Goal: Communication & Community: Answer question/provide support

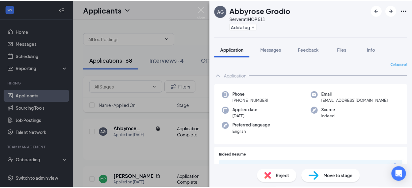
scroll to position [92, 0]
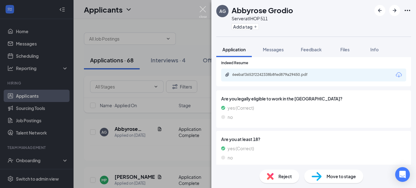
click at [203, 8] on img at bounding box center [203, 12] width 8 height 12
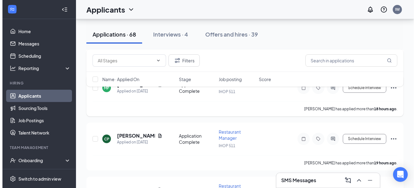
scroll to position [61, 0]
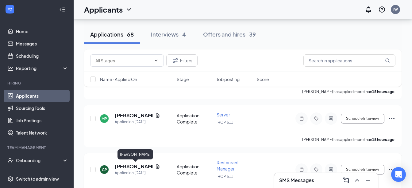
click at [139, 168] on h5 "[PERSON_NAME]" at bounding box center [134, 166] width 38 height 7
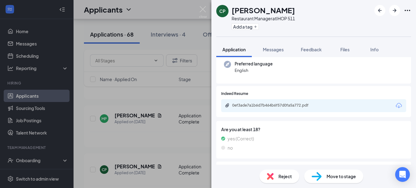
scroll to position [92, 0]
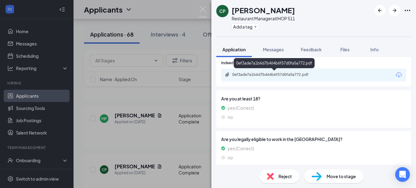
click at [295, 74] on div "0ef3ade7a1b6d7b464b6f57d0fa5a772.pdf" at bounding box center [275, 74] width 86 height 5
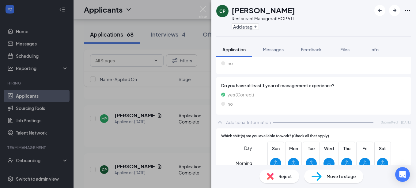
scroll to position [184, 0]
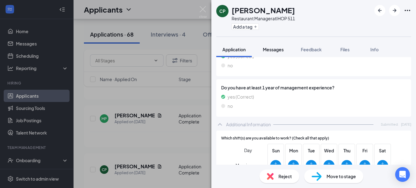
click at [273, 46] on button "Messages" at bounding box center [273, 49] width 33 height 15
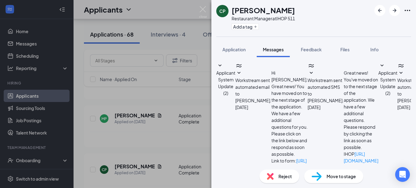
type textarea "Good morning! I've been trying to get in contact with you. Give me a call when …"
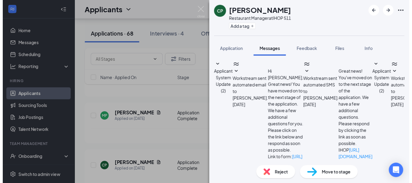
scroll to position [157, 0]
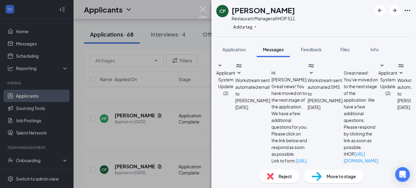
click at [202, 9] on img at bounding box center [203, 12] width 8 height 12
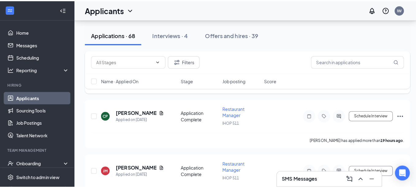
scroll to position [123, 0]
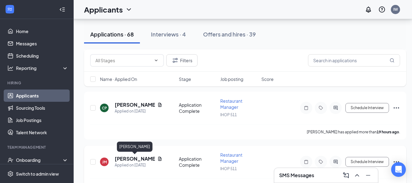
click at [134, 159] on h5 "[PERSON_NAME]" at bounding box center [135, 158] width 40 height 7
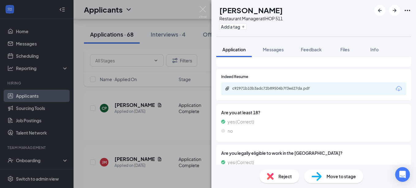
scroll to position [92, 0]
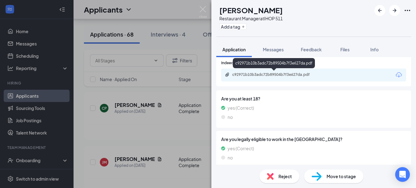
click at [272, 73] on div "c92971b10b3adc72b89504b7f3e627da.pdf" at bounding box center [275, 74] width 86 height 5
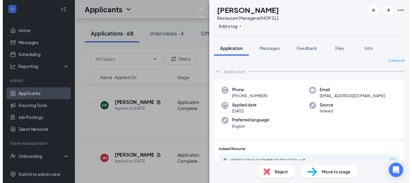
scroll to position [0, 0]
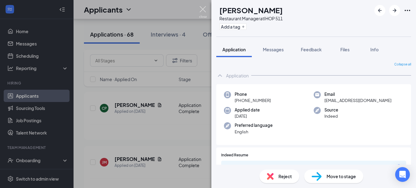
click at [204, 9] on img at bounding box center [203, 12] width 8 height 12
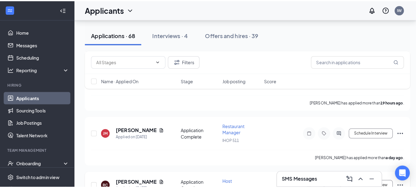
scroll to position [215, 0]
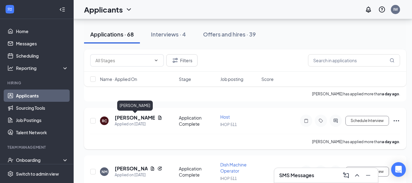
click at [132, 118] on h5 "[PERSON_NAME]" at bounding box center [135, 117] width 40 height 7
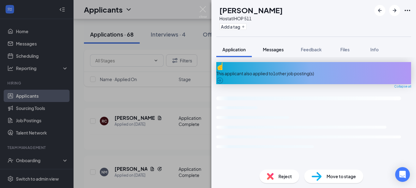
click at [277, 48] on span "Messages" at bounding box center [273, 50] width 21 height 6
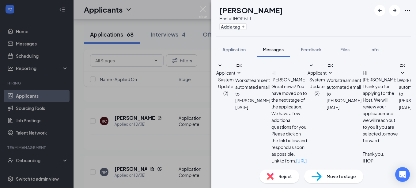
scroll to position [82, 0]
click at [226, 52] on button "Application" at bounding box center [234, 49] width 36 height 15
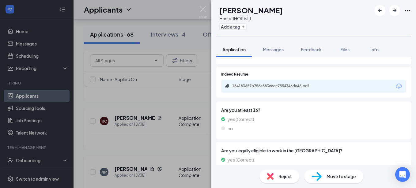
scroll to position [72, 0]
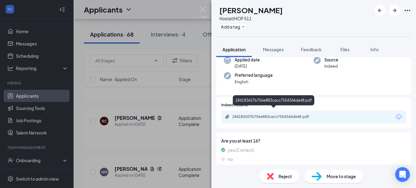
click at [298, 114] on div "184183657b756e883cacc7554346de48.pdf" at bounding box center [275, 116] width 86 height 5
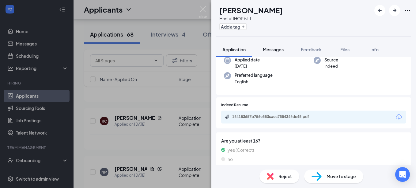
click at [269, 48] on span "Messages" at bounding box center [273, 50] width 21 height 6
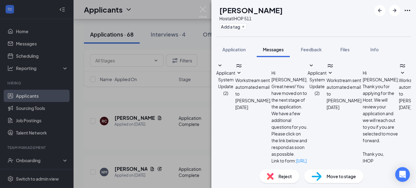
type textarea "Good morning! Are you still looking for employment? I'm looking to hire a host/…"
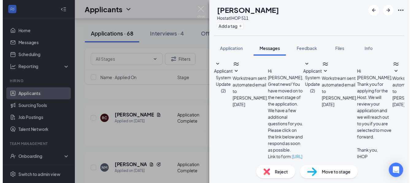
scroll to position [128, 0]
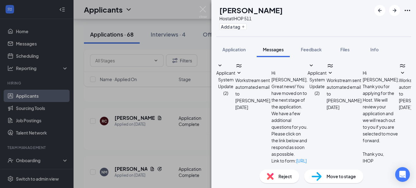
drag, startPoint x: 317, startPoint y: 90, endPoint x: 259, endPoint y: 84, distance: 58.5
copy span "Good morning! Are you still looking for employment? I'm looking to hire a host/…"
click at [204, 8] on img at bounding box center [203, 12] width 8 height 12
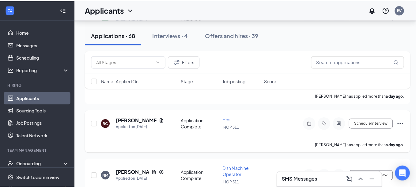
scroll to position [276, 0]
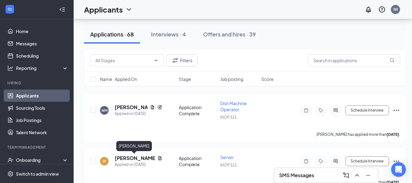
click at [133, 159] on h5 "[PERSON_NAME]" at bounding box center [135, 158] width 40 height 7
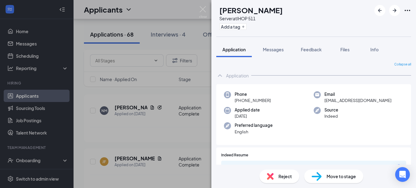
scroll to position [31, 0]
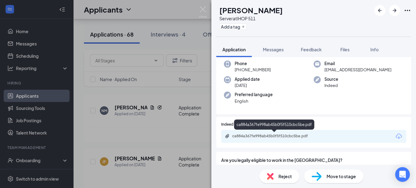
click at [269, 134] on div "ca884a367fe998ab45b0f5f510cbc5be.pdf" at bounding box center [275, 135] width 86 height 5
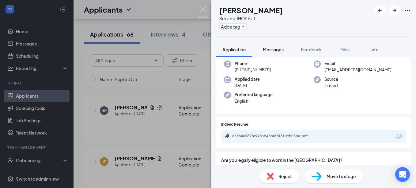
click at [271, 50] on span "Messages" at bounding box center [273, 50] width 21 height 6
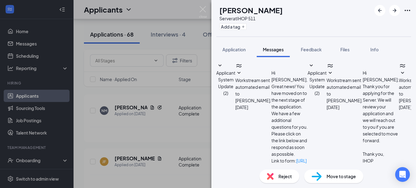
paste textarea "Good morning! Are you still looking for employment? I'm looking to hire a host/…"
type textarea "Good morning! Are you still looking for employment? I'm looking to hire a host/…"
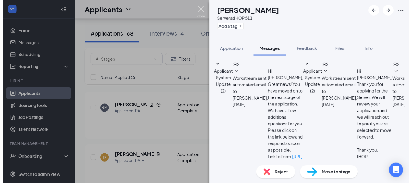
scroll to position [111, 0]
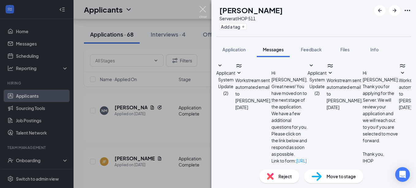
click at [204, 9] on img at bounding box center [203, 12] width 8 height 12
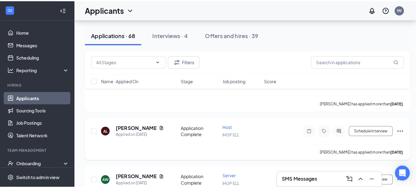
scroll to position [368, 0]
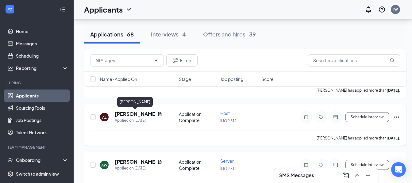
click at [133, 113] on h5 "[PERSON_NAME]" at bounding box center [135, 114] width 40 height 7
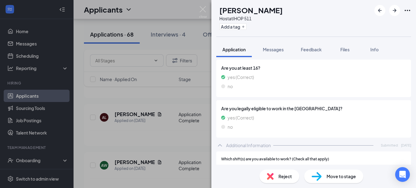
scroll to position [92, 0]
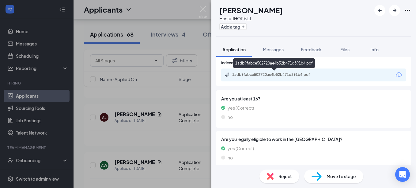
click at [288, 74] on div "1adb9fabce502720ae4b52b471d391b4.pdf" at bounding box center [275, 74] width 86 height 5
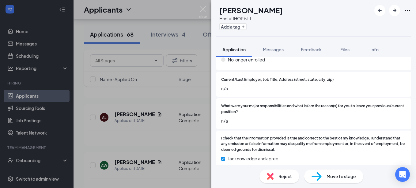
scroll to position [539, 0]
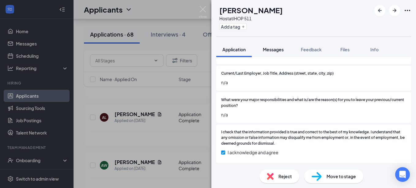
click at [270, 52] on span "Messages" at bounding box center [273, 50] width 21 height 6
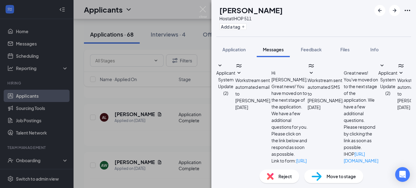
scroll to position [111, 0]
paste textarea "Good morning! Are you still looking for employment? I'm looking to hire a host/…"
drag, startPoint x: 255, startPoint y: 122, endPoint x: 241, endPoint y: 123, distance: 13.5
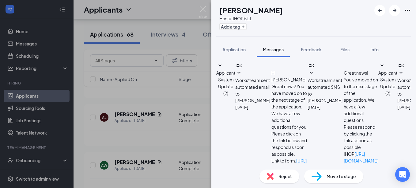
type textarea "Good morning! Are you still looking for employment? I'm looking to hire a host …"
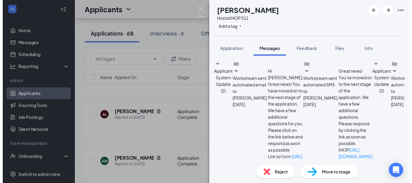
scroll to position [164, 0]
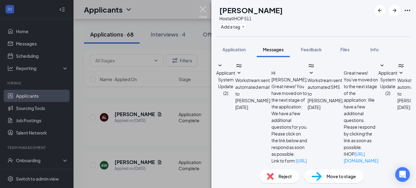
click at [206, 12] on img at bounding box center [203, 12] width 8 height 12
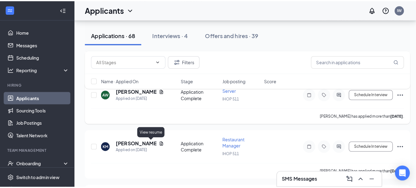
scroll to position [429, 0]
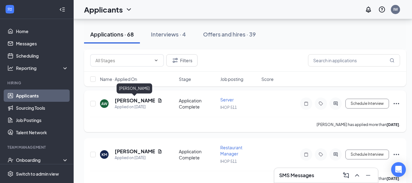
click at [135, 101] on h5 "[PERSON_NAME]" at bounding box center [135, 100] width 40 height 7
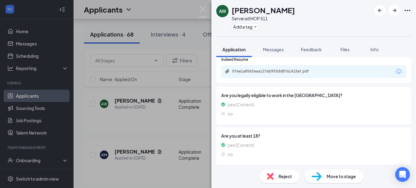
scroll to position [92, 0]
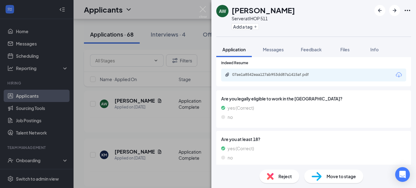
click at [279, 174] on span "Reject" at bounding box center [285, 176] width 13 height 7
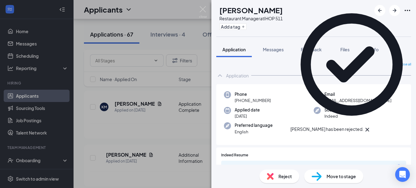
click at [139, 103] on div "KM K'[PERSON_NAME] Restaurant Manager at IHOP 511 Add a tag Application Message…" at bounding box center [208, 94] width 416 height 188
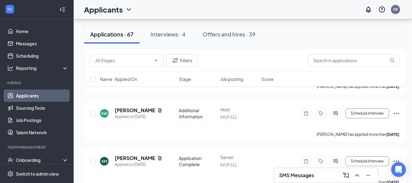
scroll to position [399, 0]
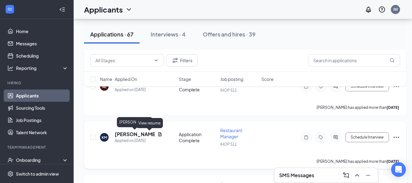
click at [137, 133] on h5 "[PERSON_NAME]" at bounding box center [135, 134] width 40 height 7
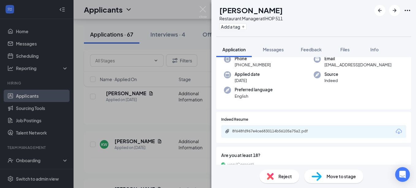
scroll to position [31, 0]
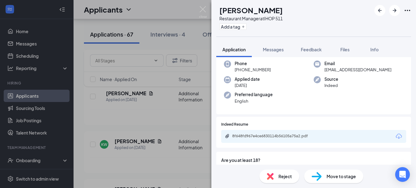
click at [281, 135] on div "8f648fd967e4ce6830114b56105a75a2.pdf" at bounding box center [275, 135] width 86 height 5
click at [271, 50] on span "Messages" at bounding box center [273, 50] width 21 height 6
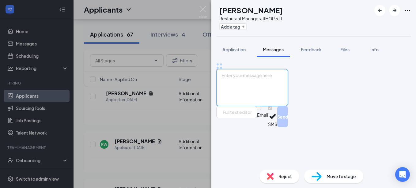
click at [266, 106] on textarea at bounding box center [252, 87] width 72 height 37
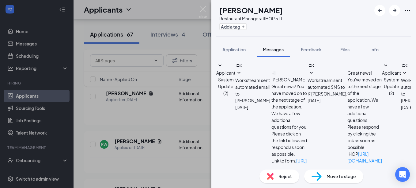
scroll to position [111, 0]
paste textarea "Good morning! Are you still looking for employment? I'm looking to hire a host/…"
drag, startPoint x: 259, startPoint y: 122, endPoint x: 229, endPoint y: 119, distance: 29.9
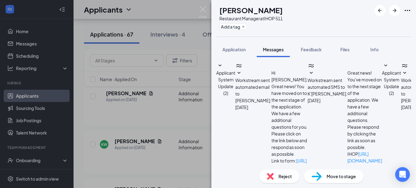
type textarea "Good morning! Are you still looking for employment? I'm looking to hire a pm se…"
